Goal: Information Seeking & Learning: Learn about a topic

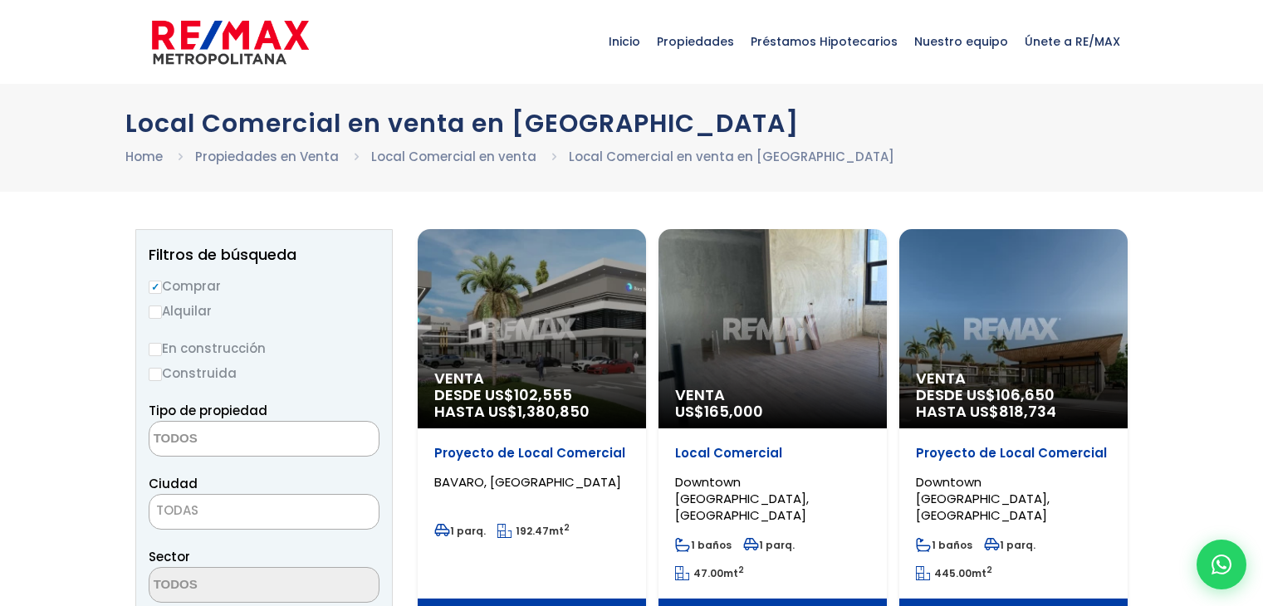
select select
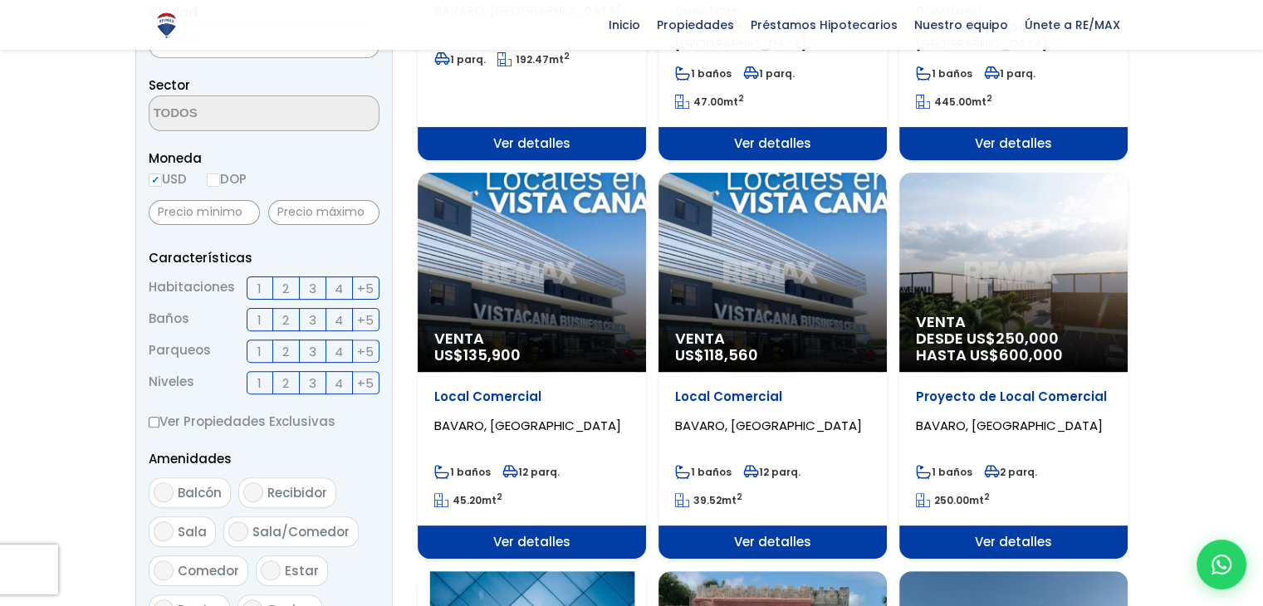
scroll to position [581, 0]
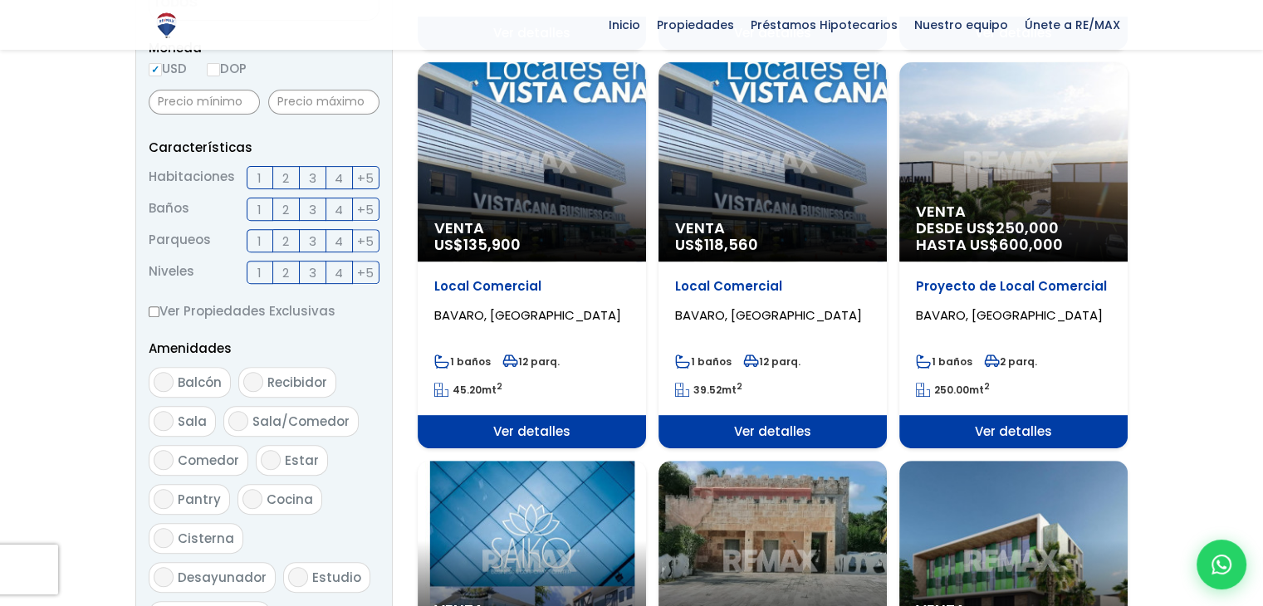
click at [1031, 415] on span "Ver detalles" at bounding box center [1013, 431] width 228 height 33
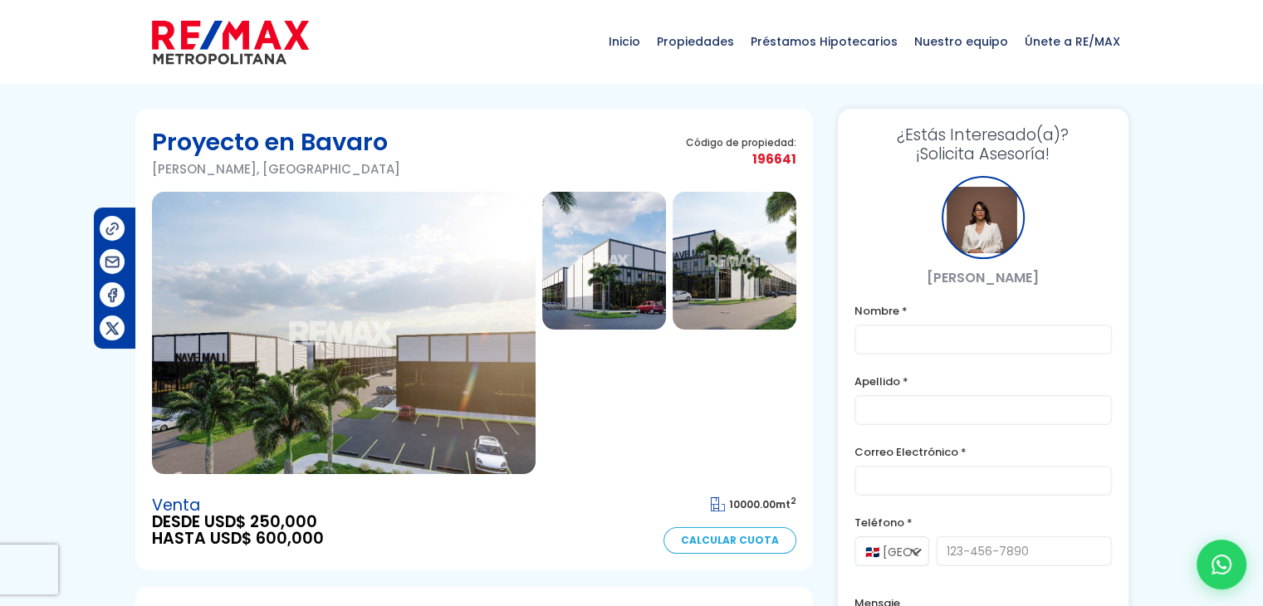
click at [452, 373] on img at bounding box center [344, 333] width 384 height 282
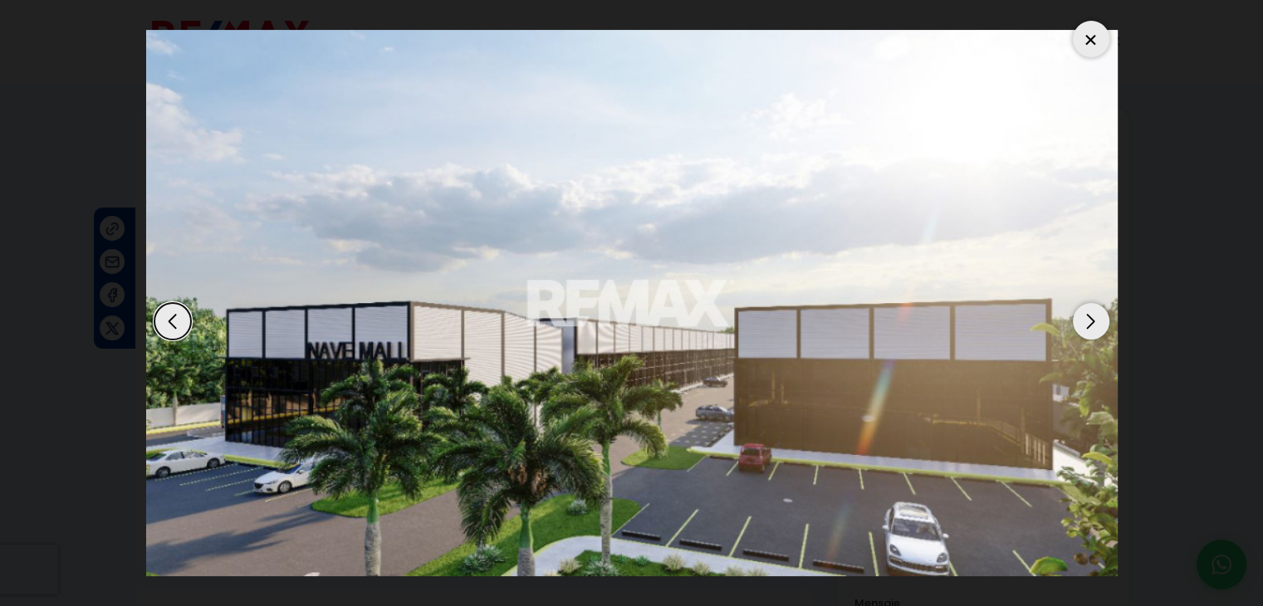
drag, startPoint x: 1098, startPoint y: 37, endPoint x: 668, endPoint y: 46, distance: 430.1
click at [1097, 37] on div at bounding box center [1091, 39] width 37 height 37
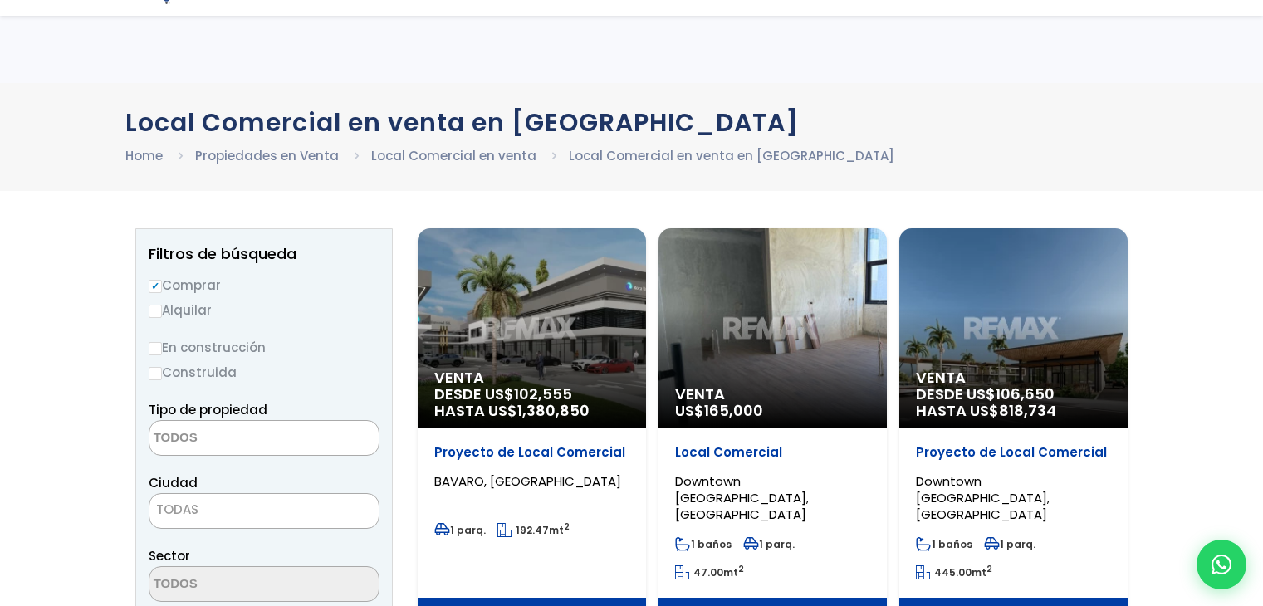
select select
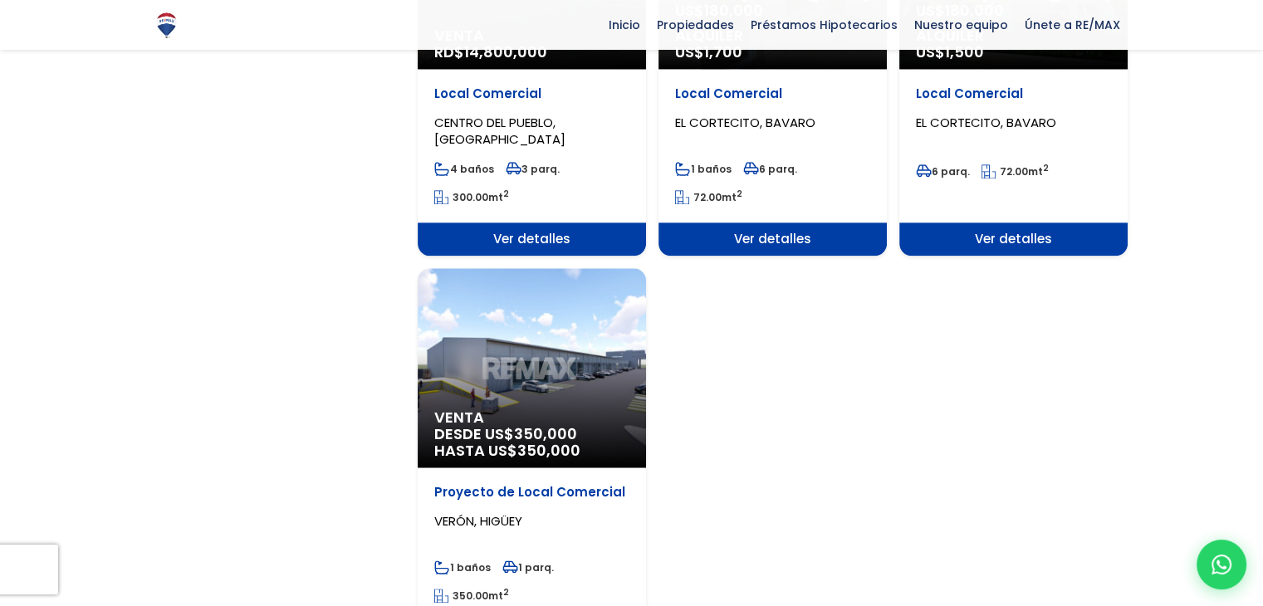
scroll to position [1992, 0]
